Goal: Check status: Check status

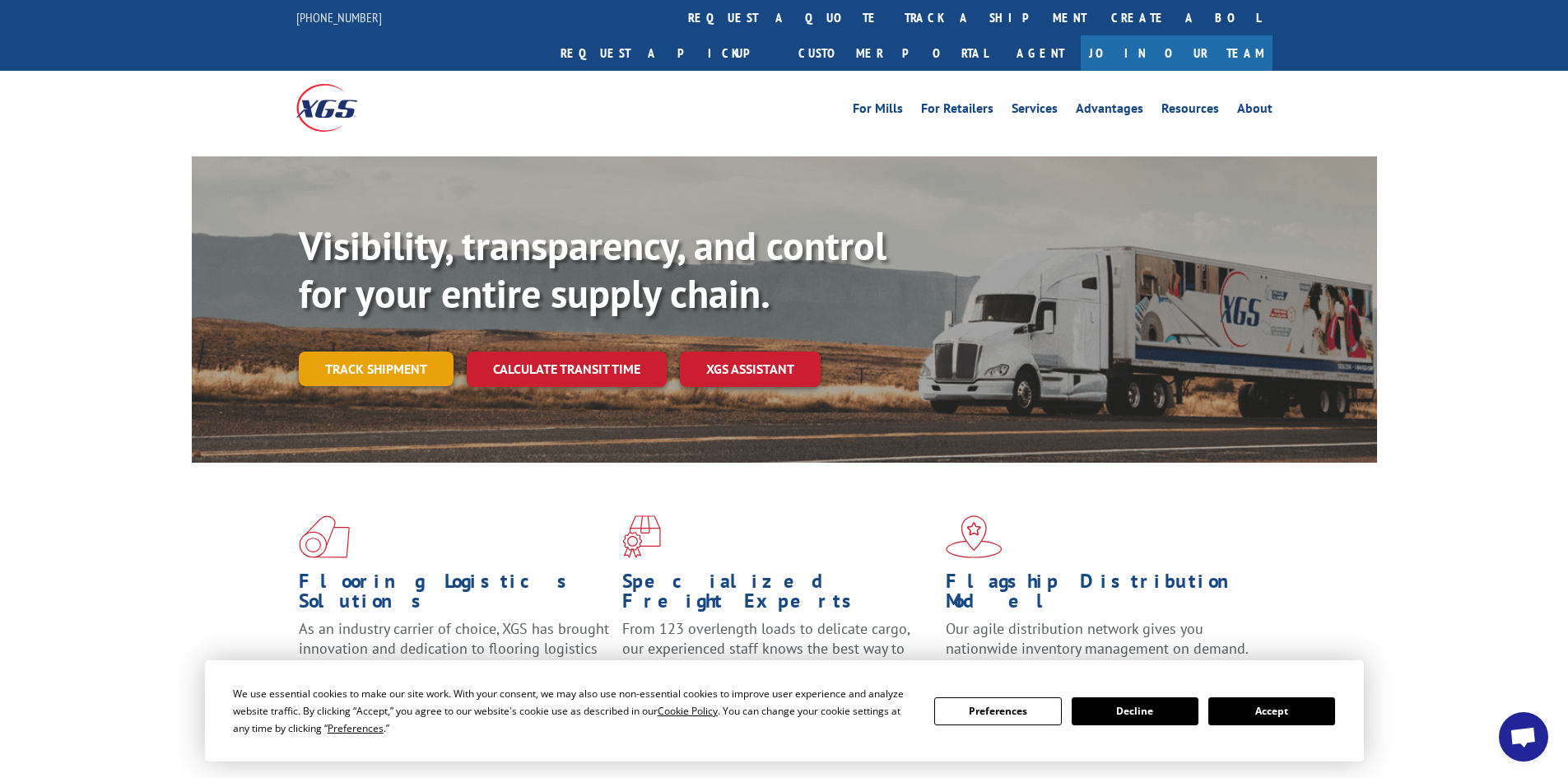
click at [399, 351] on link "Track shipment" at bounding box center [376, 368] width 155 height 35
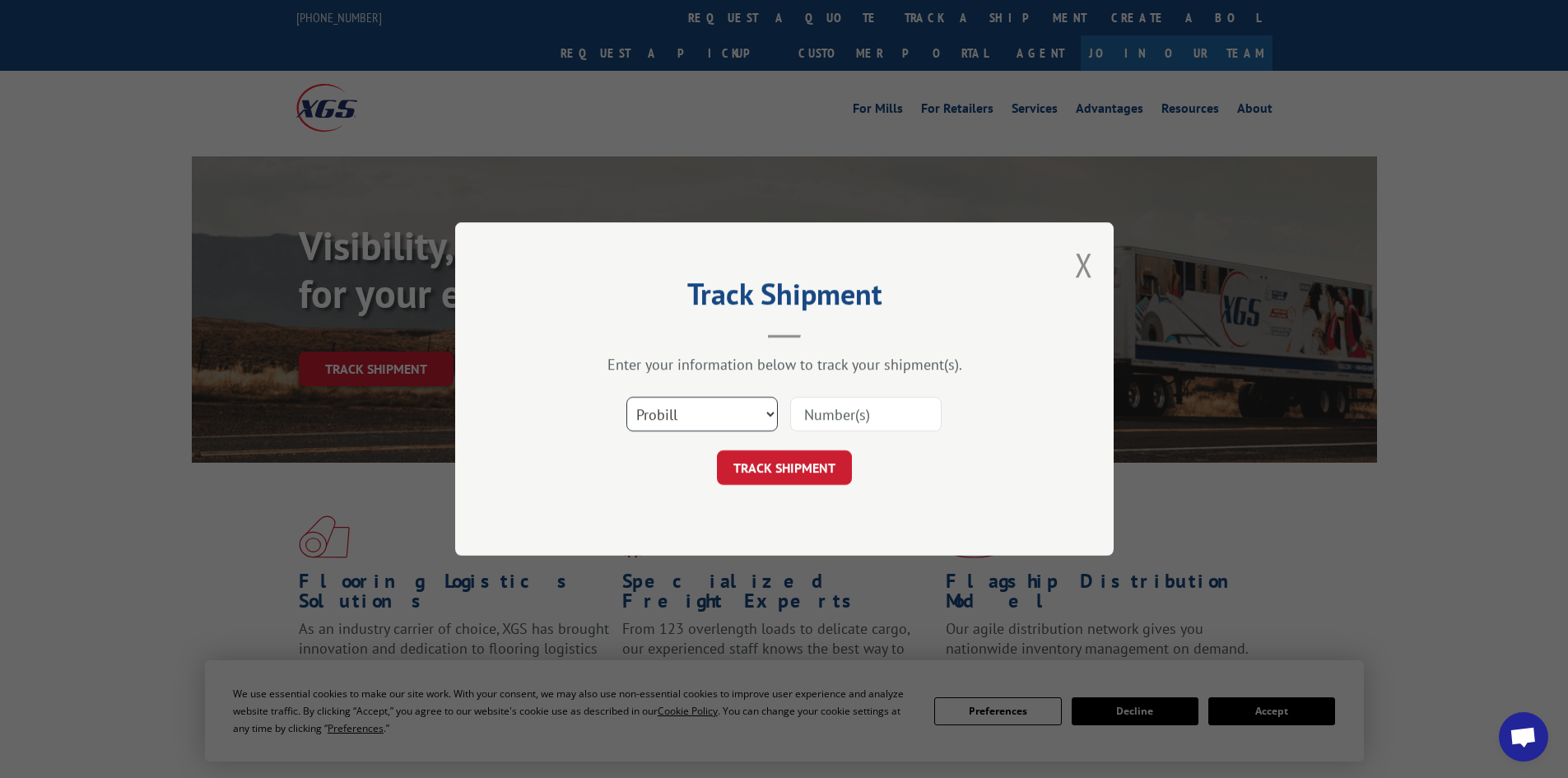
click at [699, 413] on select "Select category... Probill BOL PO" at bounding box center [702, 414] width 151 height 35
select select "bol"
click at [627, 397] on select "Select category... Probill BOL PO" at bounding box center [702, 414] width 151 height 35
click at [829, 414] on input at bounding box center [866, 414] width 151 height 35
type input "6083145"
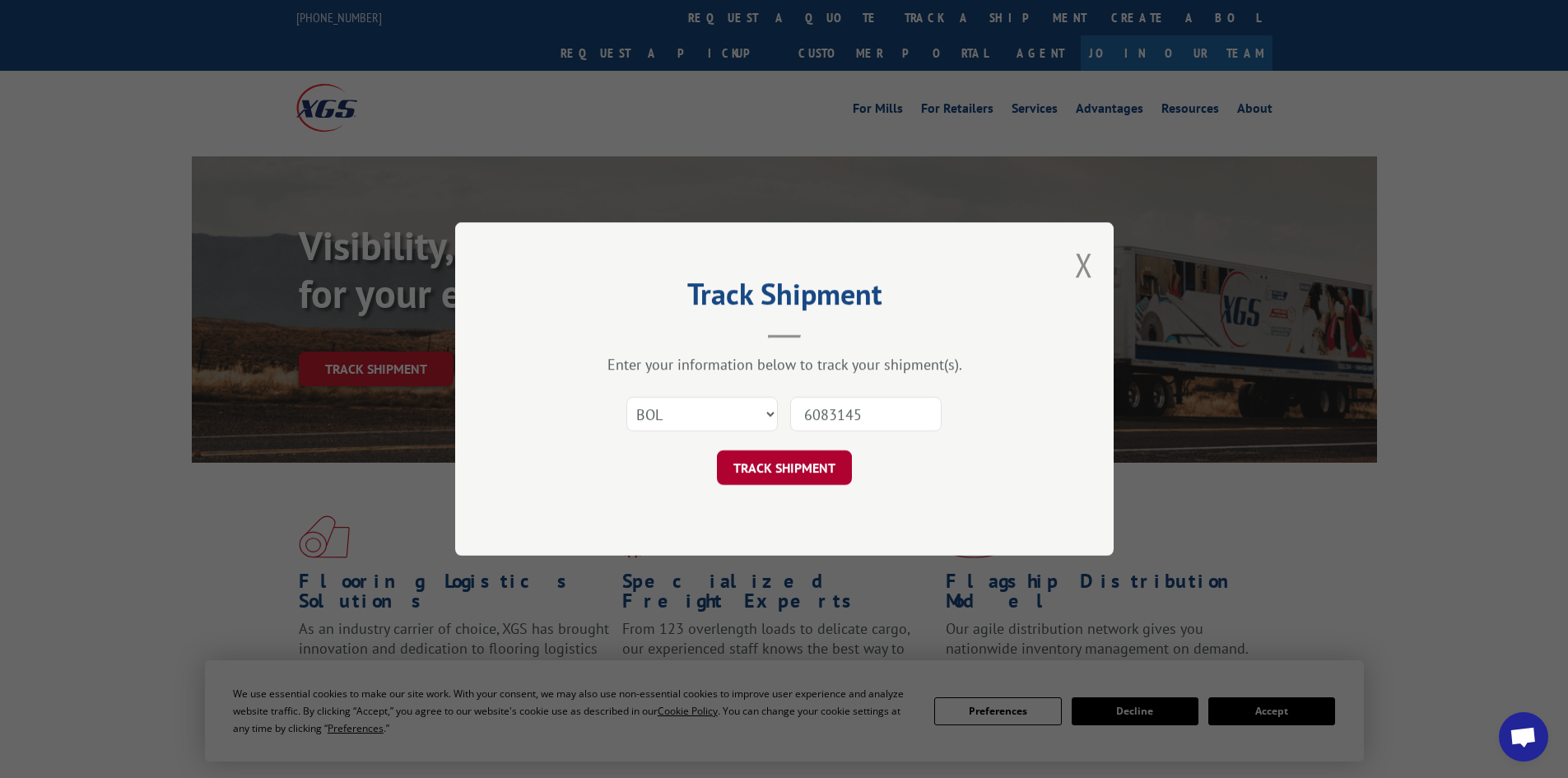
click at [772, 466] on button "TRACK SHIPMENT" at bounding box center [784, 467] width 135 height 35
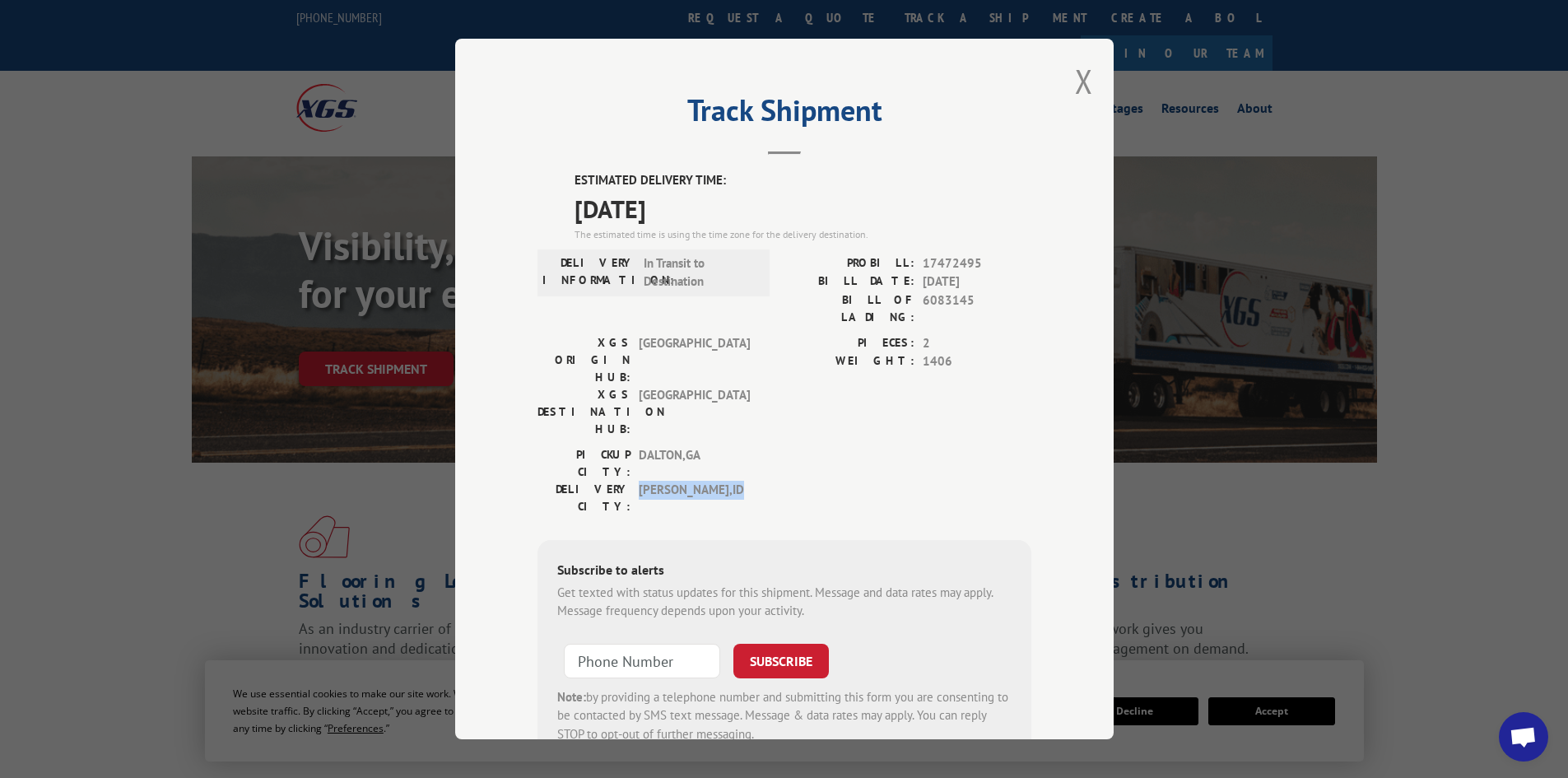
drag, startPoint x: 712, startPoint y: 399, endPoint x: 630, endPoint y: 404, distance: 82.2
click at [630, 481] on div "DELIVERY CITY: CHUBBUCK , [GEOGRAPHIC_DATA]" at bounding box center [649, 498] width 222 height 35
click at [656, 481] on span "[PERSON_NAME] , [GEOGRAPHIC_DATA]" at bounding box center [694, 498] width 111 height 35
drag, startPoint x: 703, startPoint y: 388, endPoint x: 627, endPoint y: 390, distance: 76.0
click at [627, 446] on div "PICKUP CITY: [GEOGRAPHIC_DATA] , [GEOGRAPHIC_DATA]" at bounding box center [649, 463] width 222 height 35
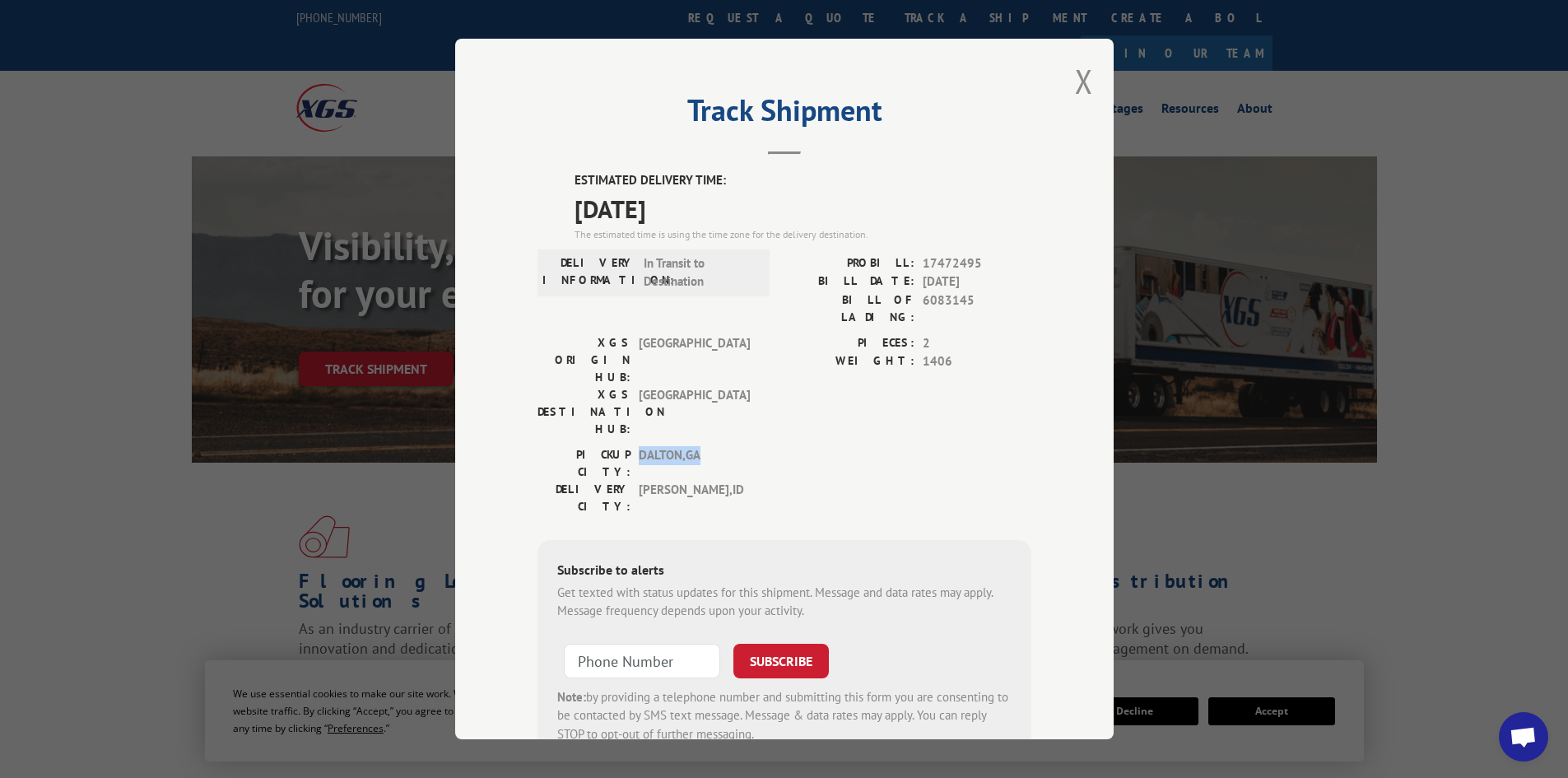
click at [685, 446] on span "[GEOGRAPHIC_DATA] , [GEOGRAPHIC_DATA]" at bounding box center [694, 463] width 111 height 35
click at [1080, 75] on button "Close modal" at bounding box center [1083, 80] width 18 height 44
